Goal: Task Accomplishment & Management: Manage account settings

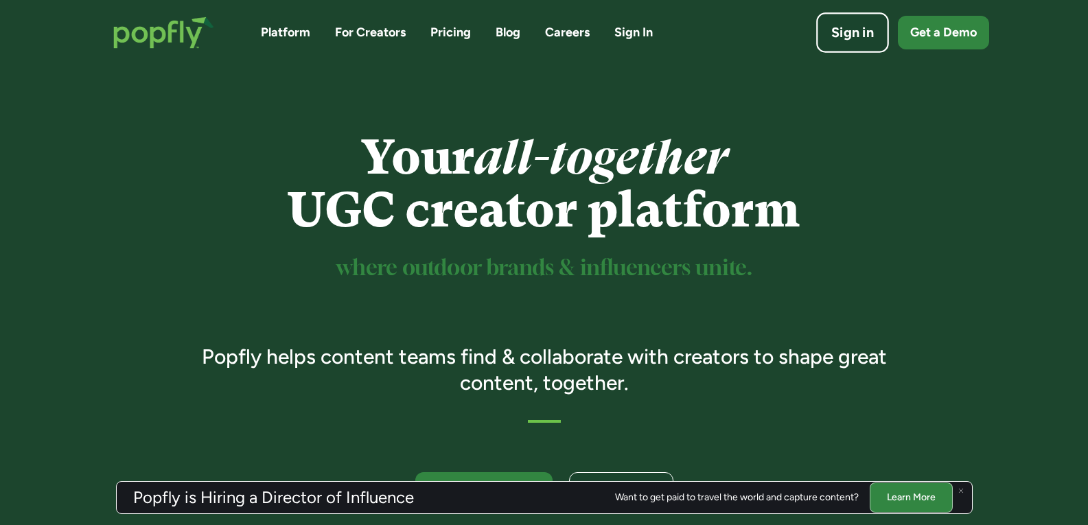
click at [867, 38] on div "Sign in" at bounding box center [852, 32] width 43 height 19
click at [853, 41] on div "Sign in" at bounding box center [852, 32] width 43 height 19
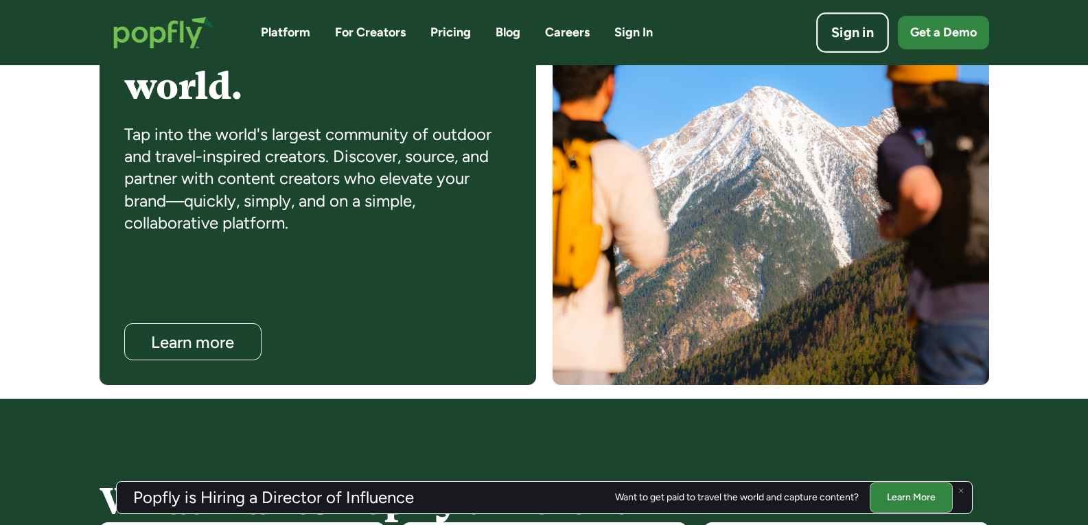
click at [865, 38] on div "Sign in" at bounding box center [852, 32] width 43 height 19
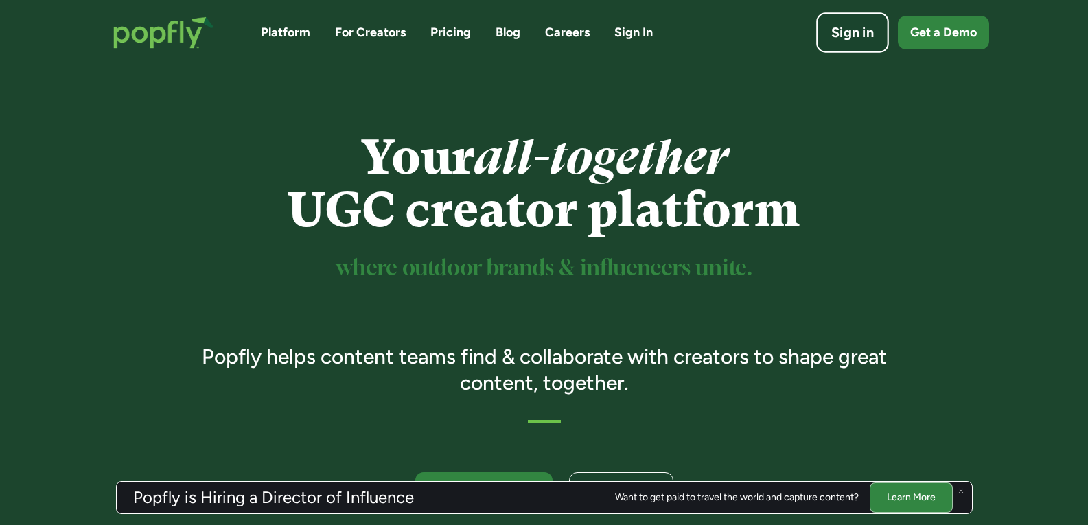
click at [841, 39] on div "Sign in" at bounding box center [852, 32] width 43 height 19
click at [854, 45] on link "Sign in" at bounding box center [852, 32] width 73 height 41
